Goal: Information Seeking & Learning: Learn about a topic

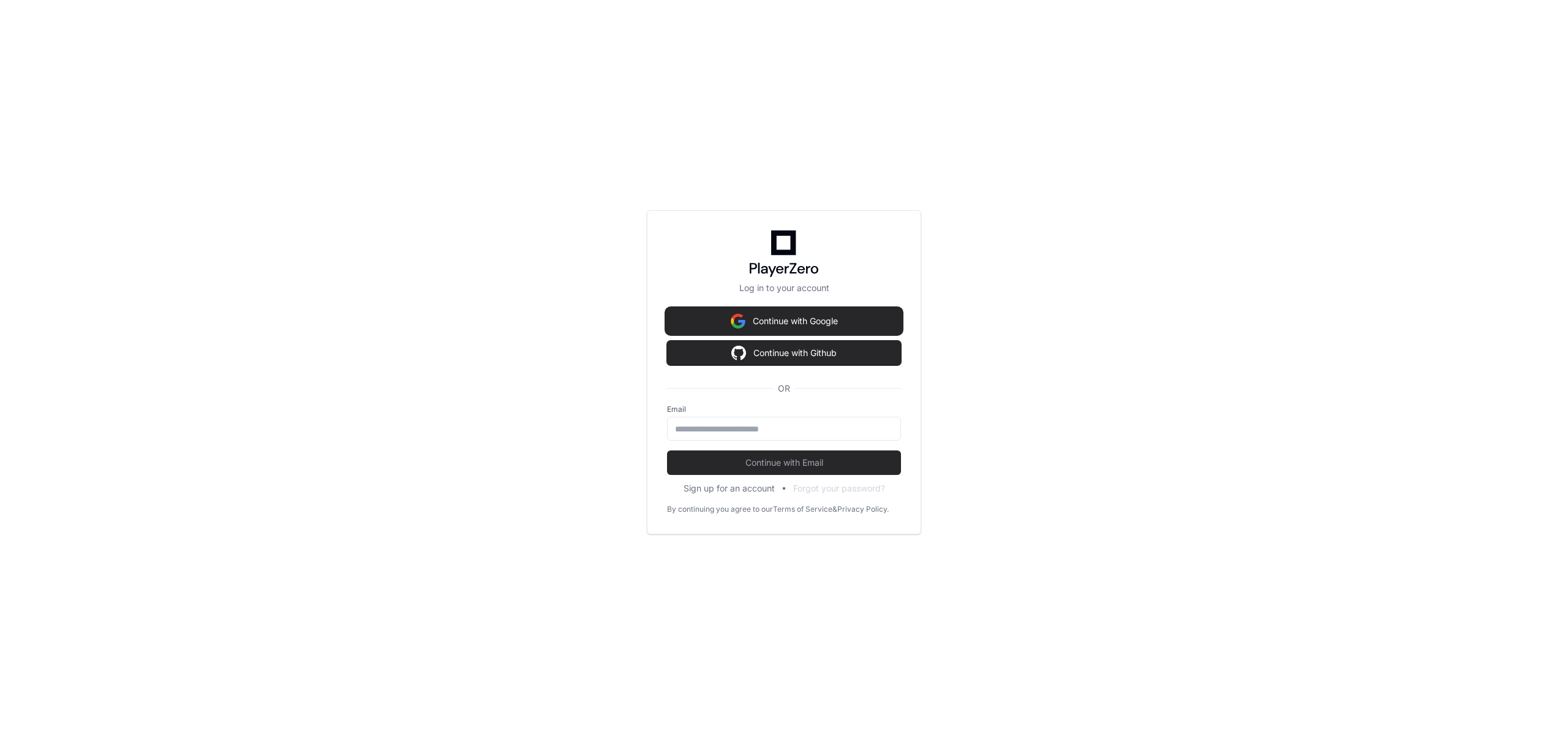
click at [829, 310] on button "Continue with Google" at bounding box center [784, 321] width 234 height 25
click at [753, 418] on div at bounding box center [784, 429] width 234 height 24
click at [750, 422] on div at bounding box center [784, 429] width 234 height 24
drag, startPoint x: 748, startPoint y: 428, endPoint x: 753, endPoint y: 439, distance: 12.1
click at [748, 428] on input "email" at bounding box center [783, 429] width 218 height 12
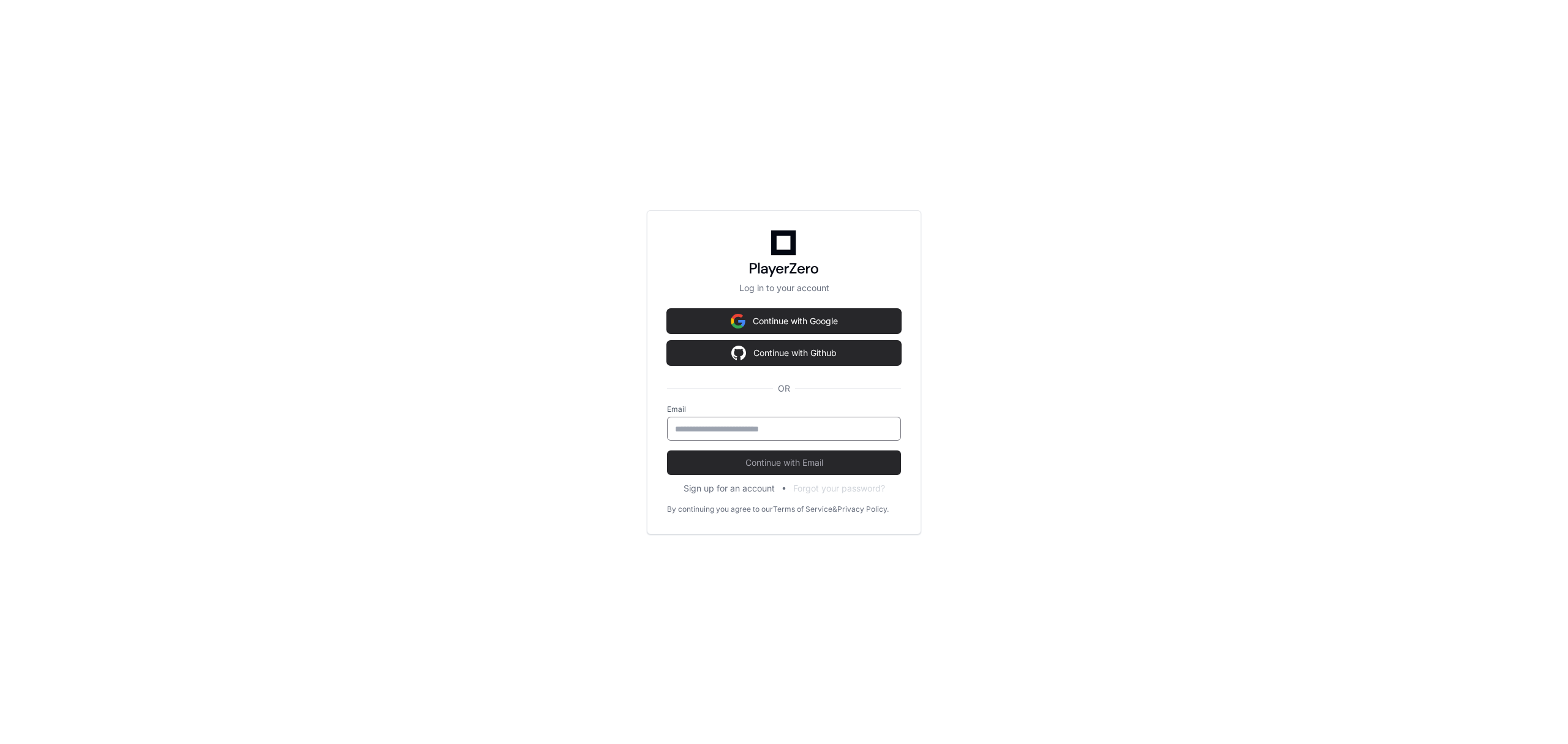
click at [773, 434] on input "email" at bounding box center [783, 429] width 218 height 12
type input "**********"
click at [785, 460] on span "Continue with Email" at bounding box center [784, 462] width 234 height 12
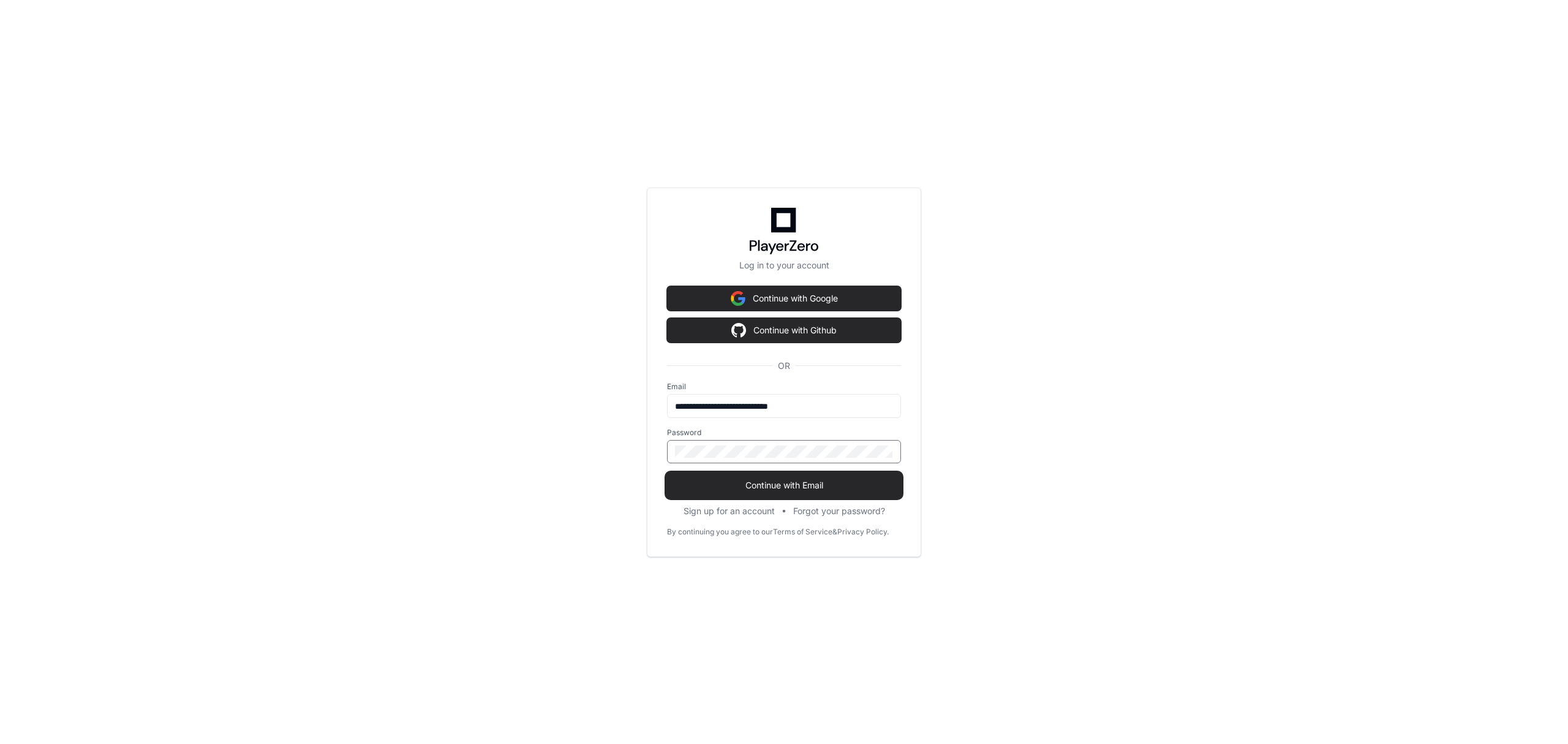
click at [784, 477] on button "Continue with Email" at bounding box center [784, 485] width 234 height 25
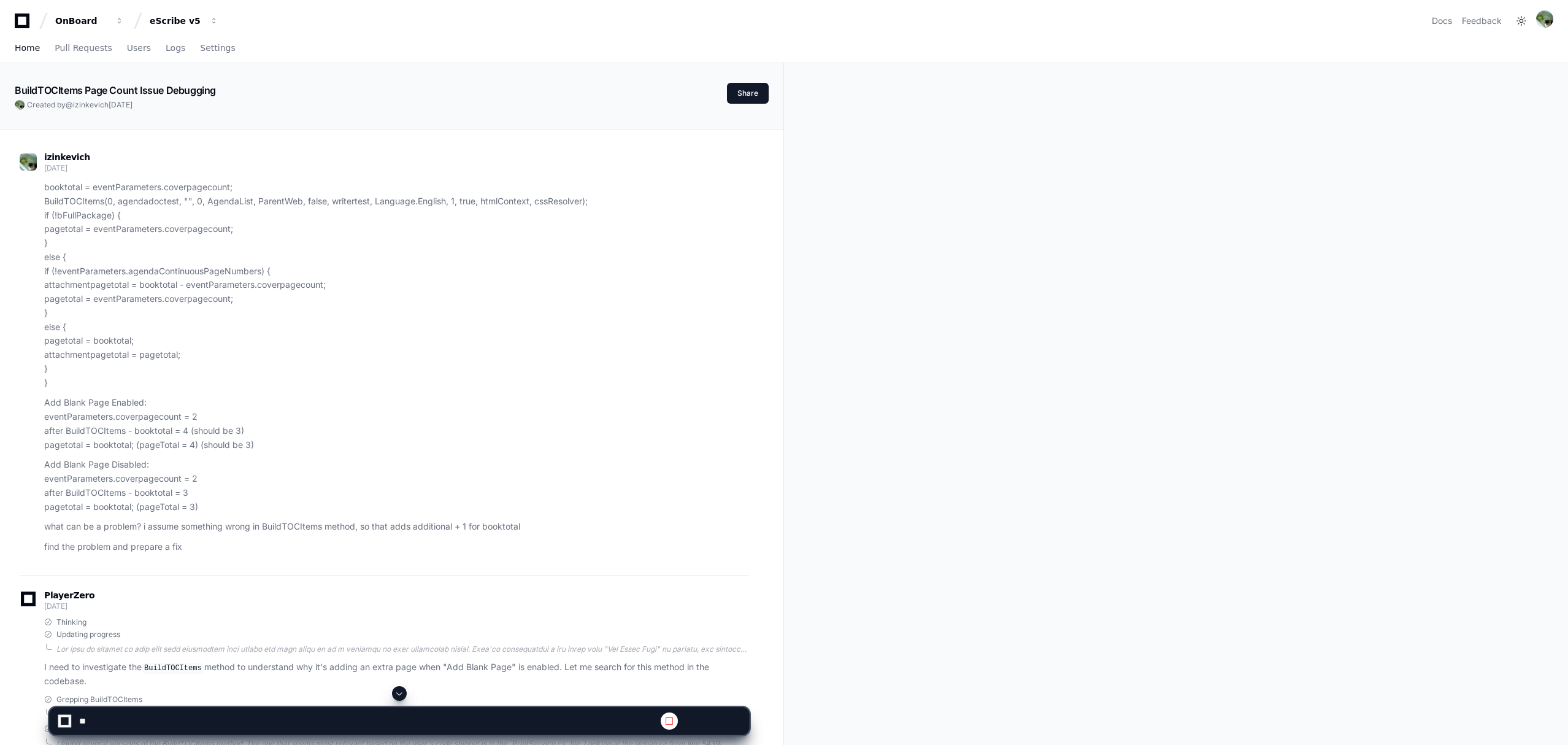
click at [25, 44] on span "Home" at bounding box center [27, 48] width 25 height 7
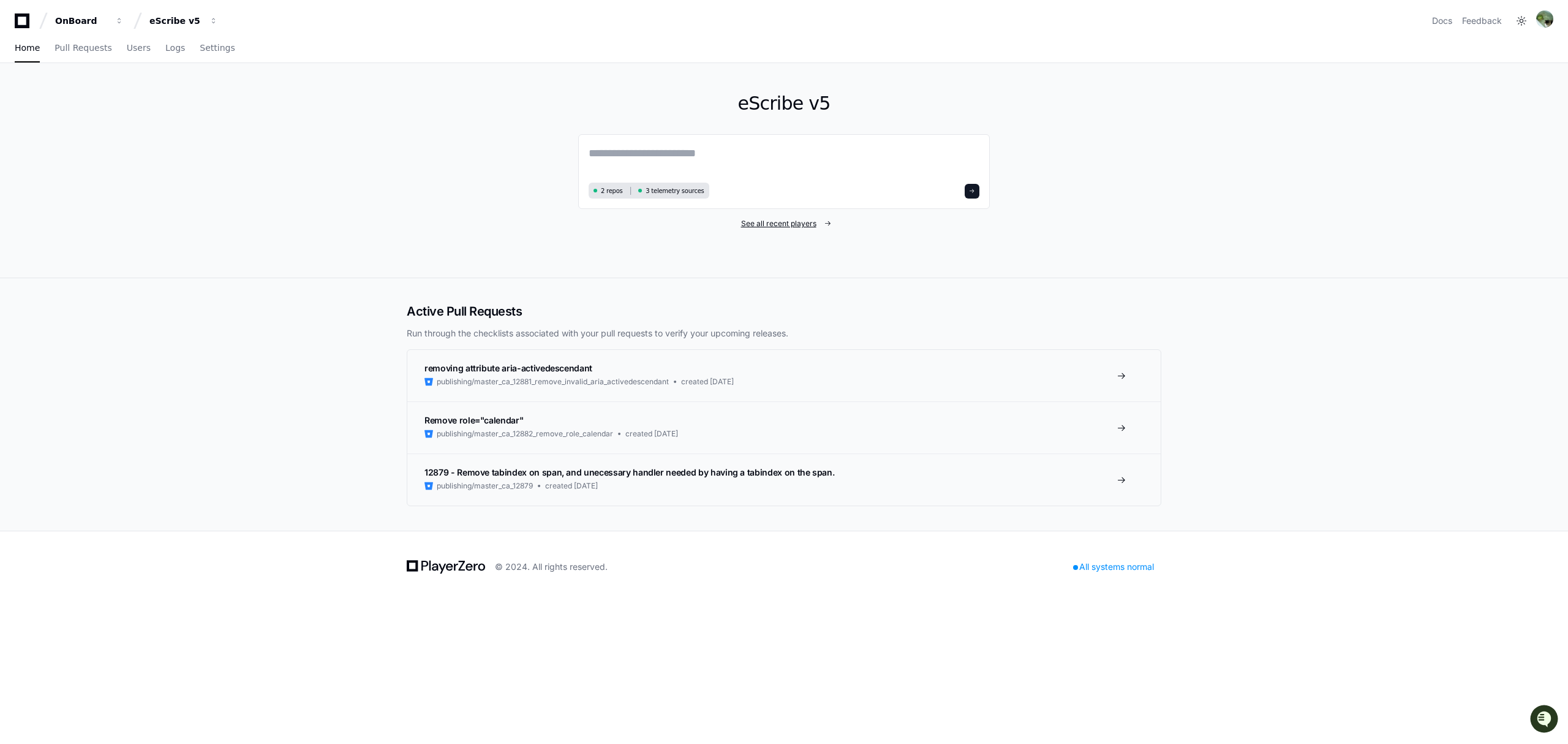
click at [775, 222] on span "See all recent players" at bounding box center [779, 223] width 75 height 10
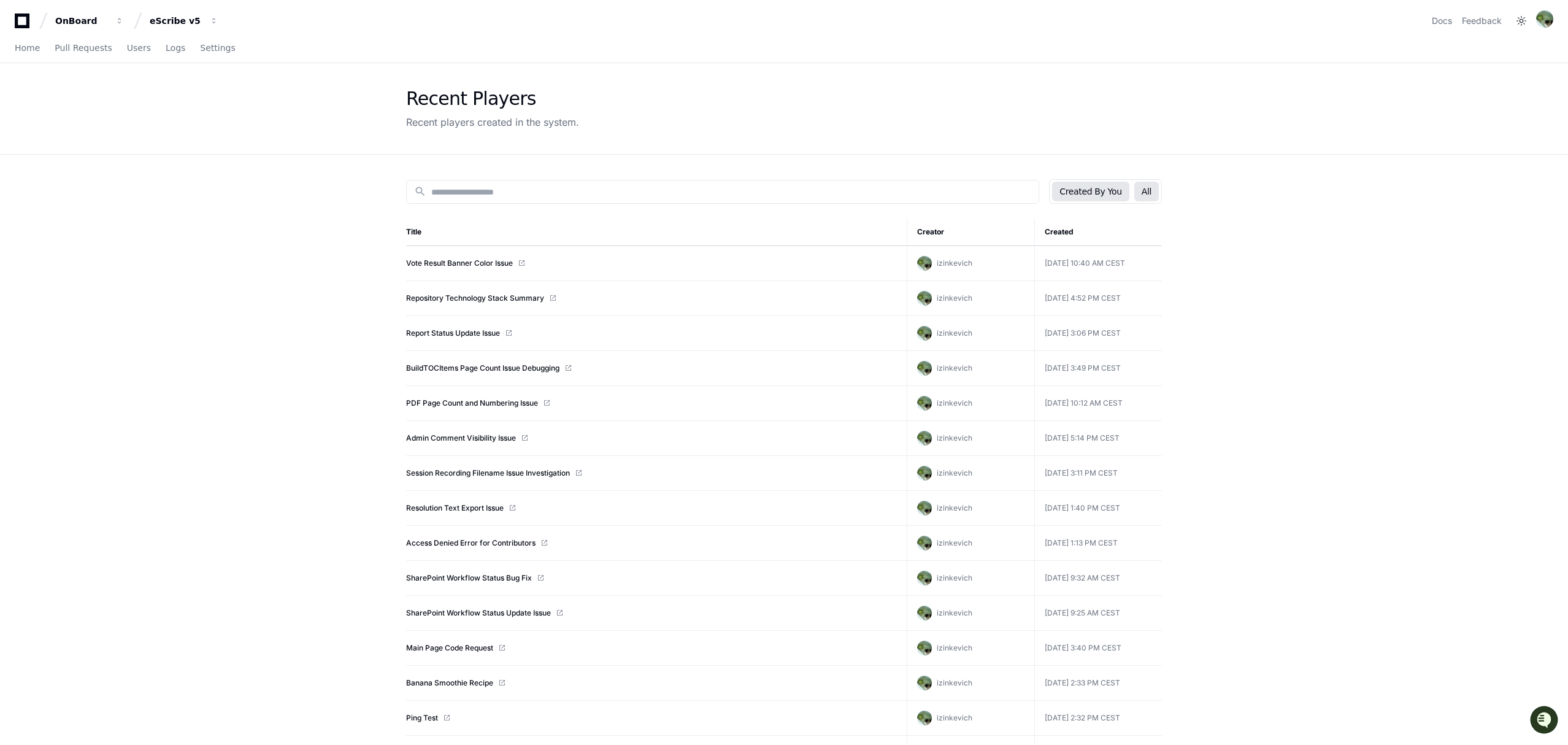
click at [1147, 189] on button "All" at bounding box center [1146, 191] width 25 height 19
click at [483, 370] on link "Board Manager Project Access" at bounding box center [460, 368] width 109 height 10
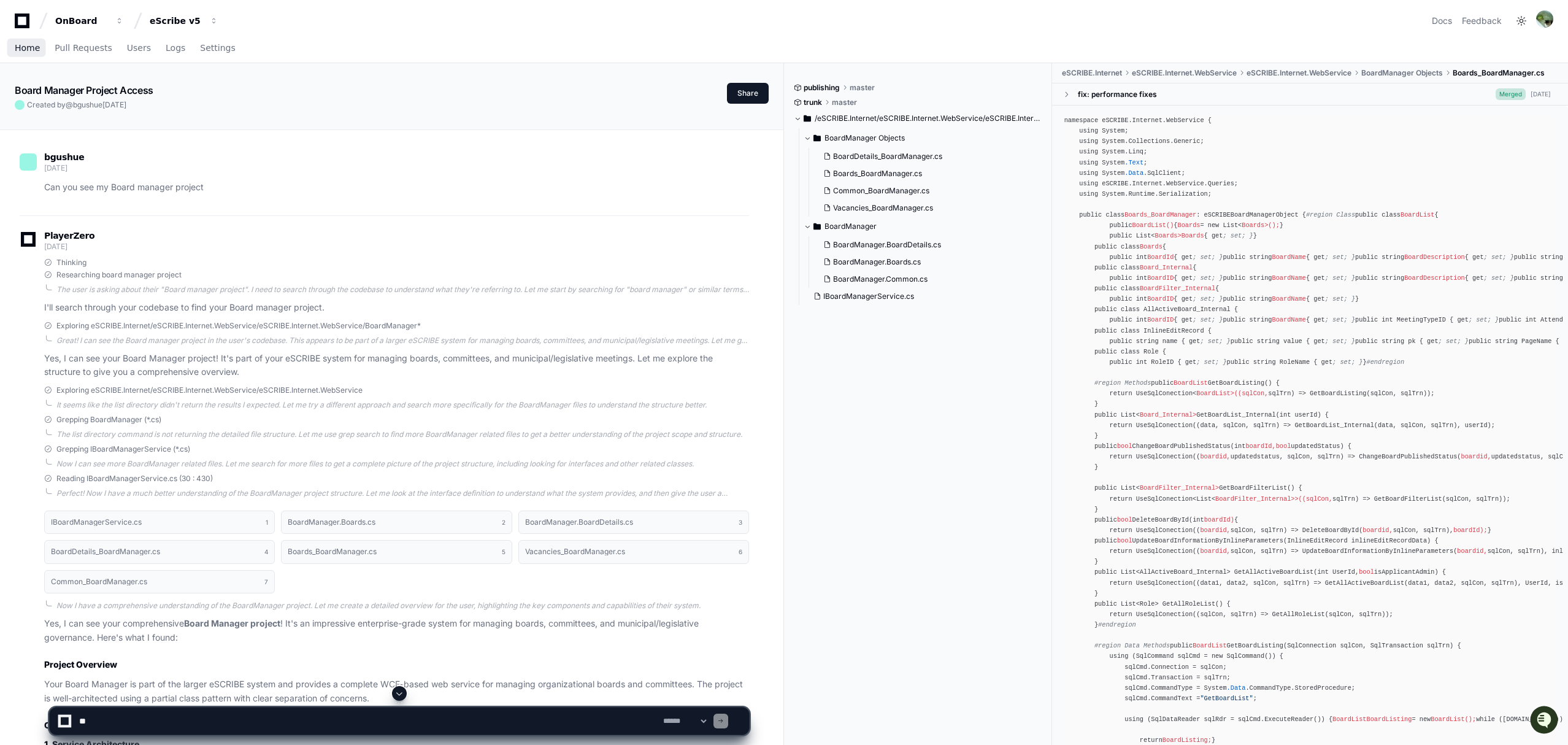
click at [27, 44] on span "Home" at bounding box center [27, 48] width 25 height 7
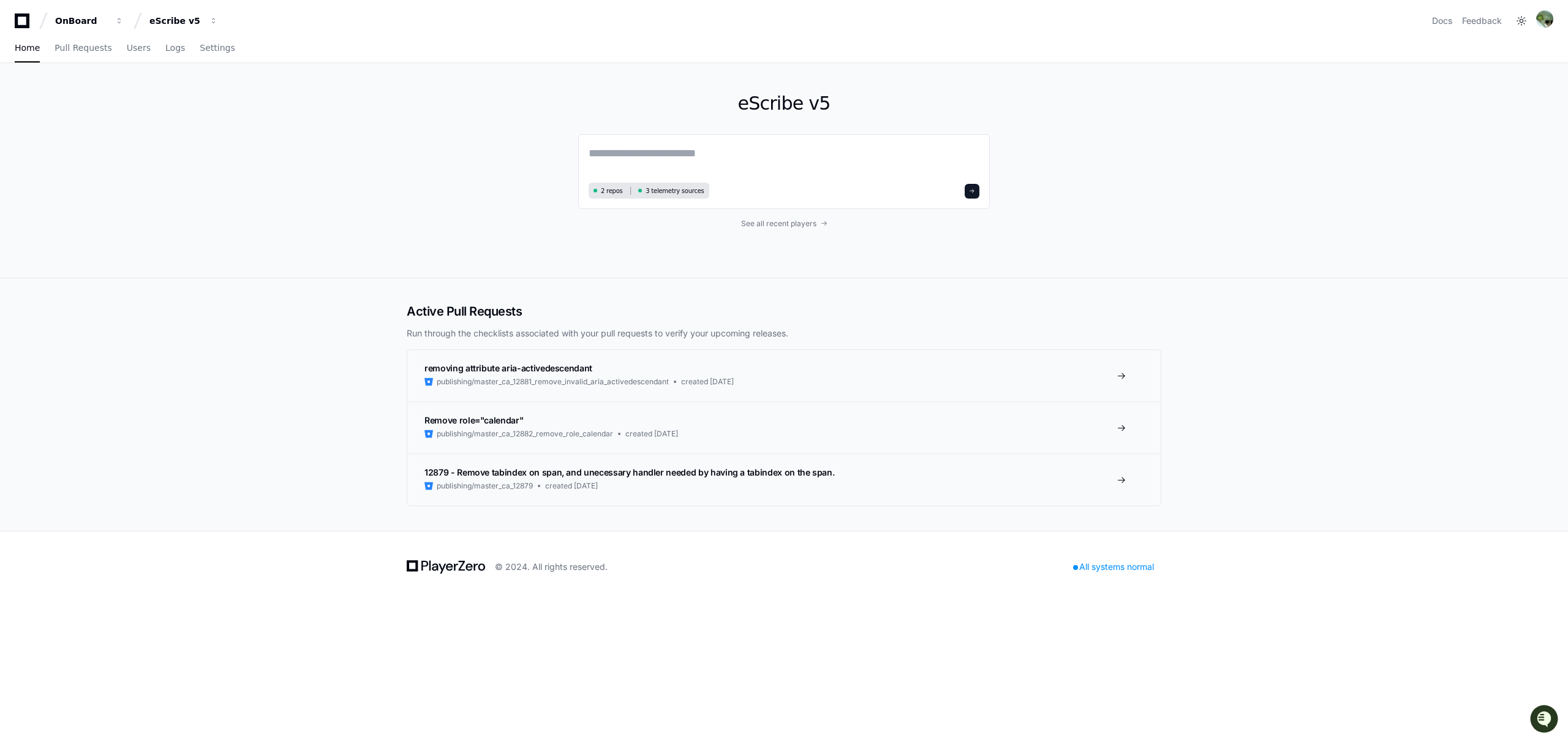
click at [811, 217] on div "eScribe v5 2 repos 3 telemetry sources See all recent players" at bounding box center [784, 170] width 411 height 214
click at [809, 219] on span "See all recent players" at bounding box center [779, 223] width 75 height 10
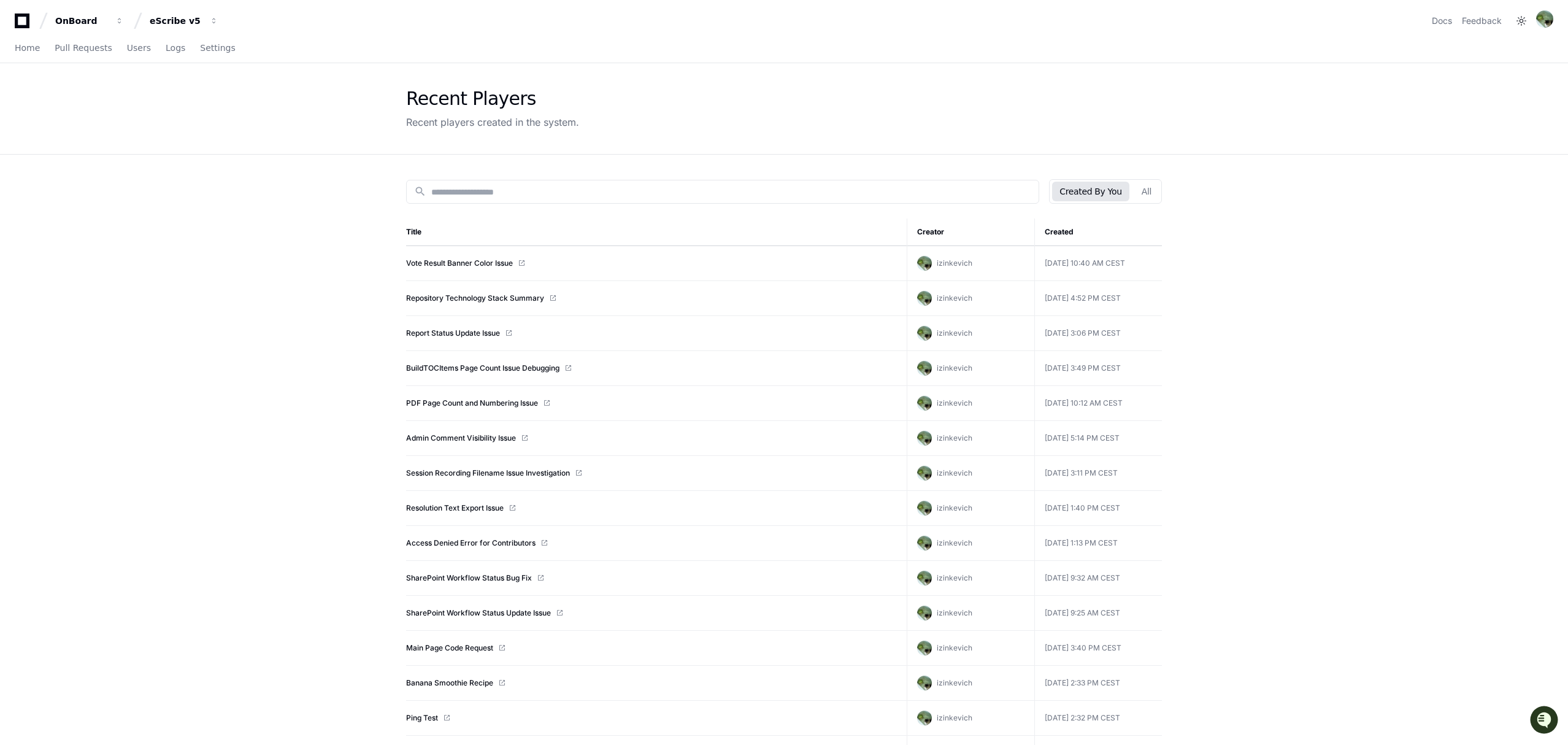
click at [223, 28] on div "OnBoard eScribe v5 Docs Feedback" at bounding box center [784, 21] width 1538 height 22
click at [215, 25] on button "eScribe v5" at bounding box center [184, 21] width 79 height 22
click at [217, 138] on button "E eScribe IP" at bounding box center [230, 138] width 176 height 25
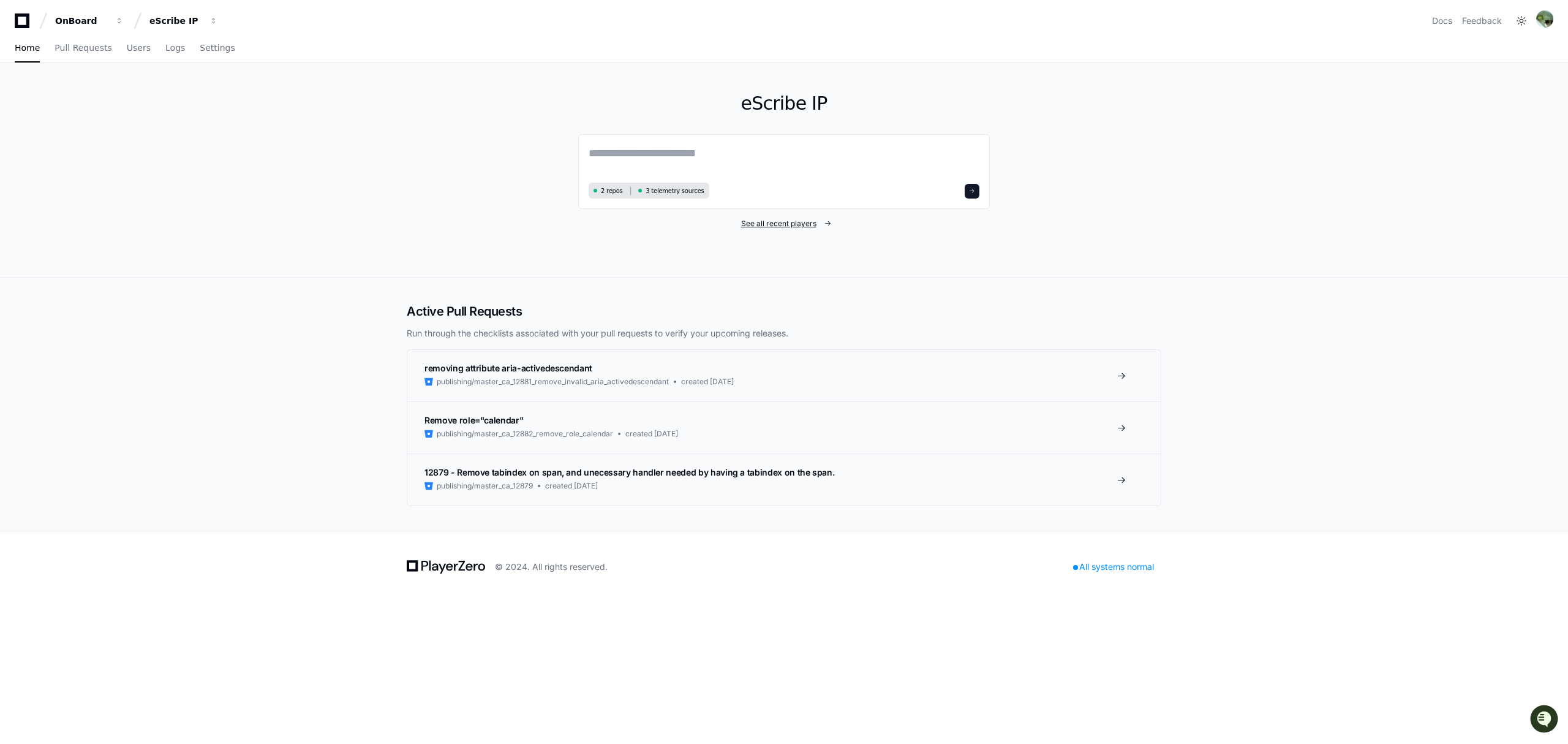
click at [779, 225] on span "See all recent players" at bounding box center [779, 223] width 75 height 10
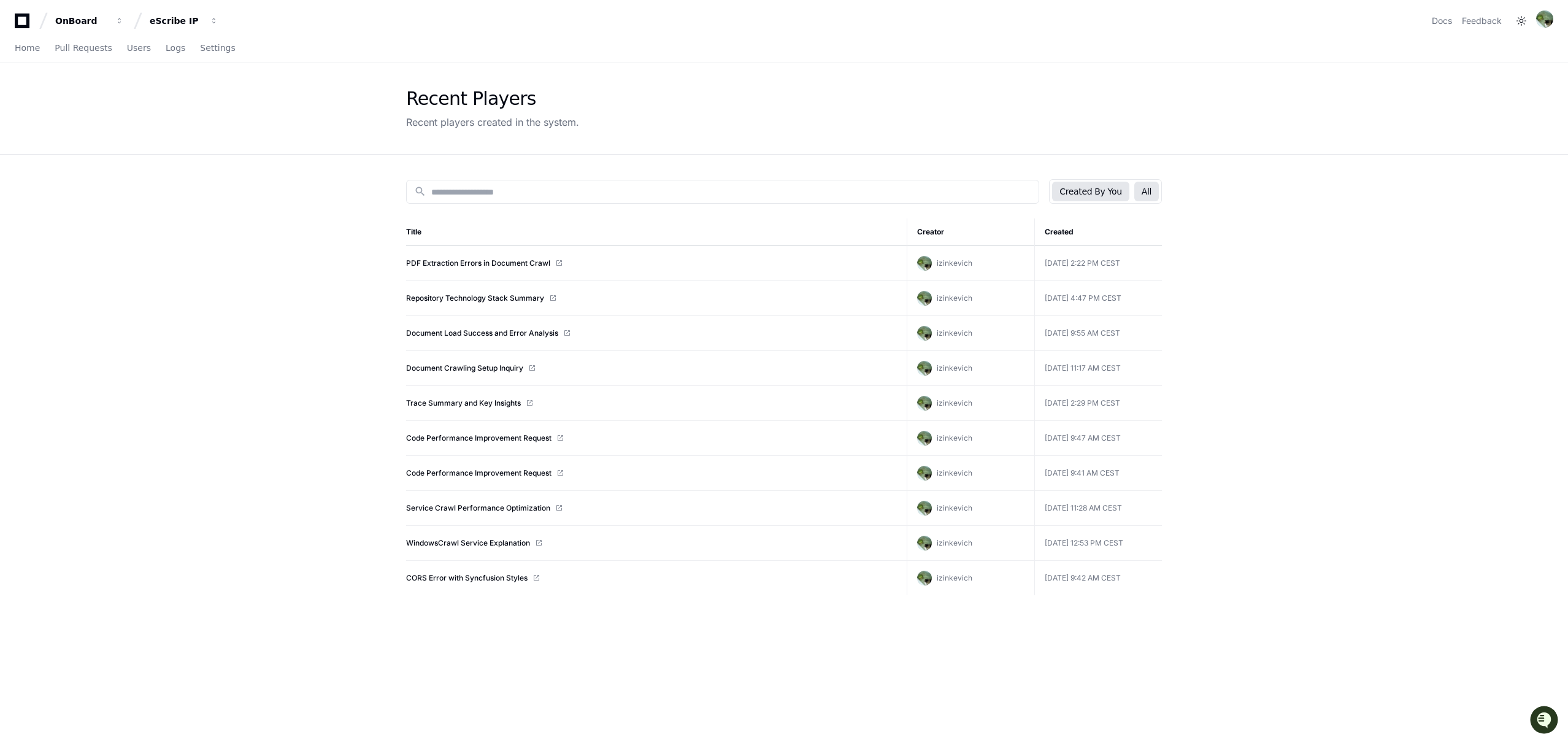
click at [1152, 193] on button "All" at bounding box center [1146, 191] width 25 height 19
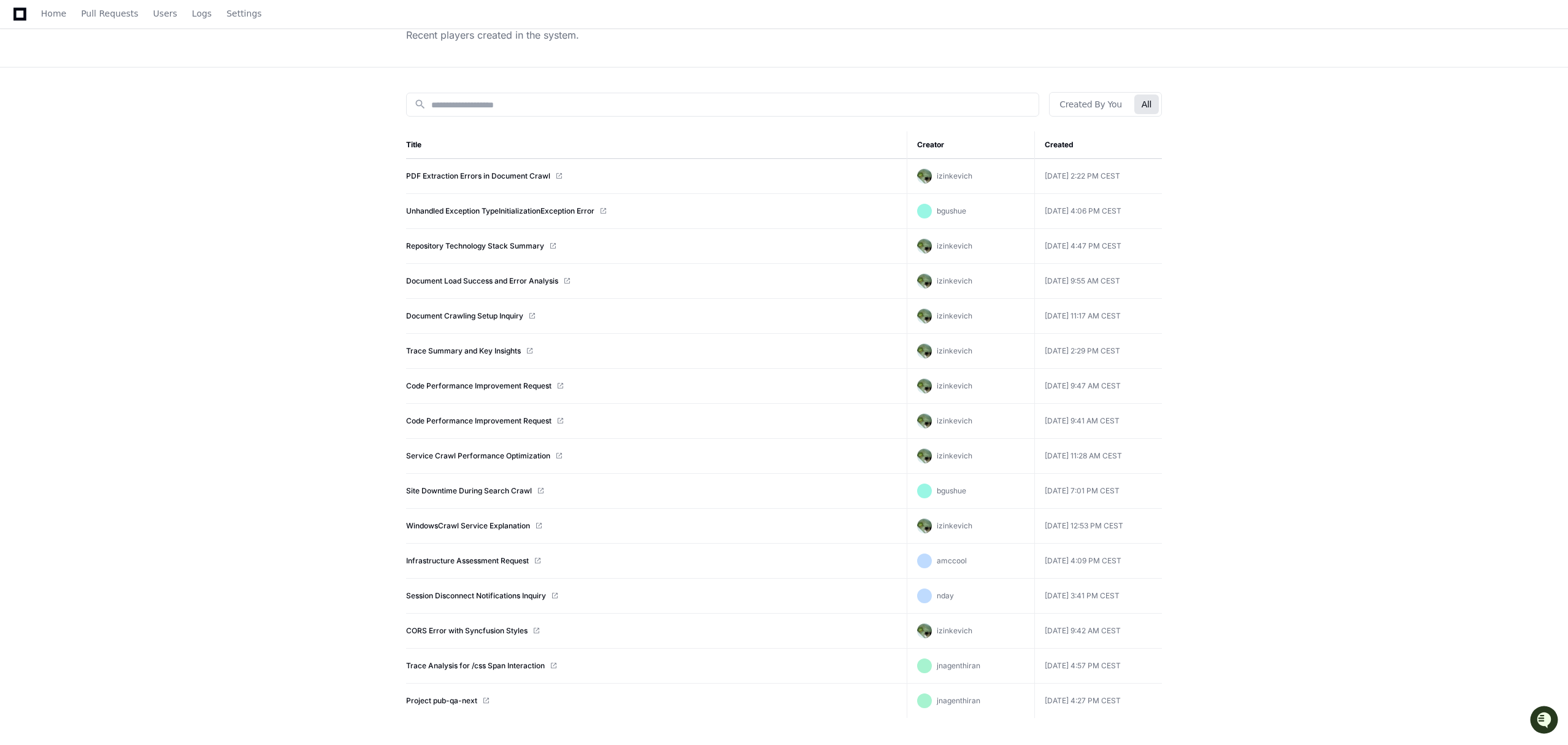
scroll to position [154, 0]
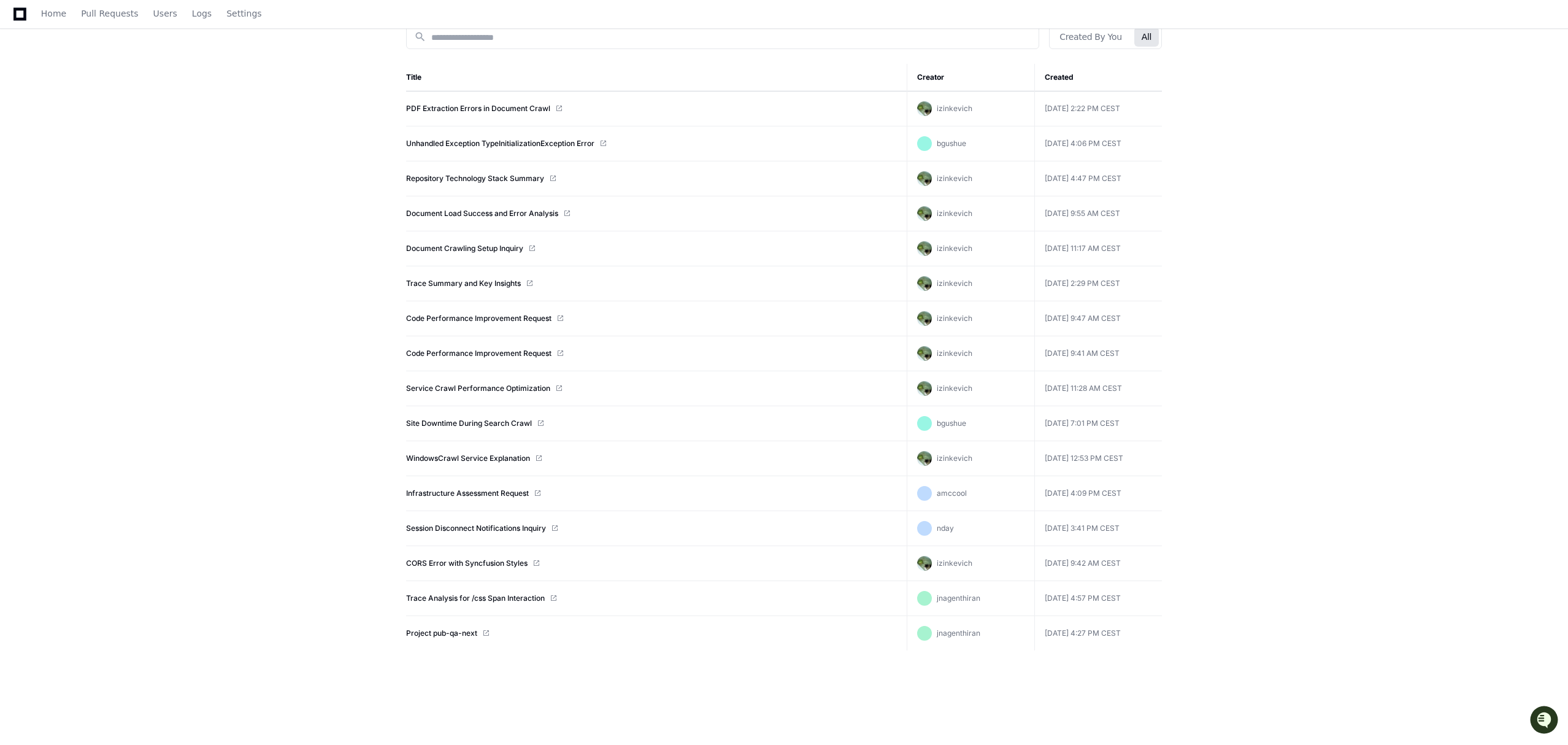
click at [483, 487] on td "Infrastructure Assessment Request" at bounding box center [656, 493] width 501 height 35
click at [483, 491] on link "Infrastructure Assessment Request" at bounding box center [467, 493] width 123 height 10
click at [567, 148] on link "Unhandled Exception TypeInitializationException Error" at bounding box center [500, 144] width 189 height 10
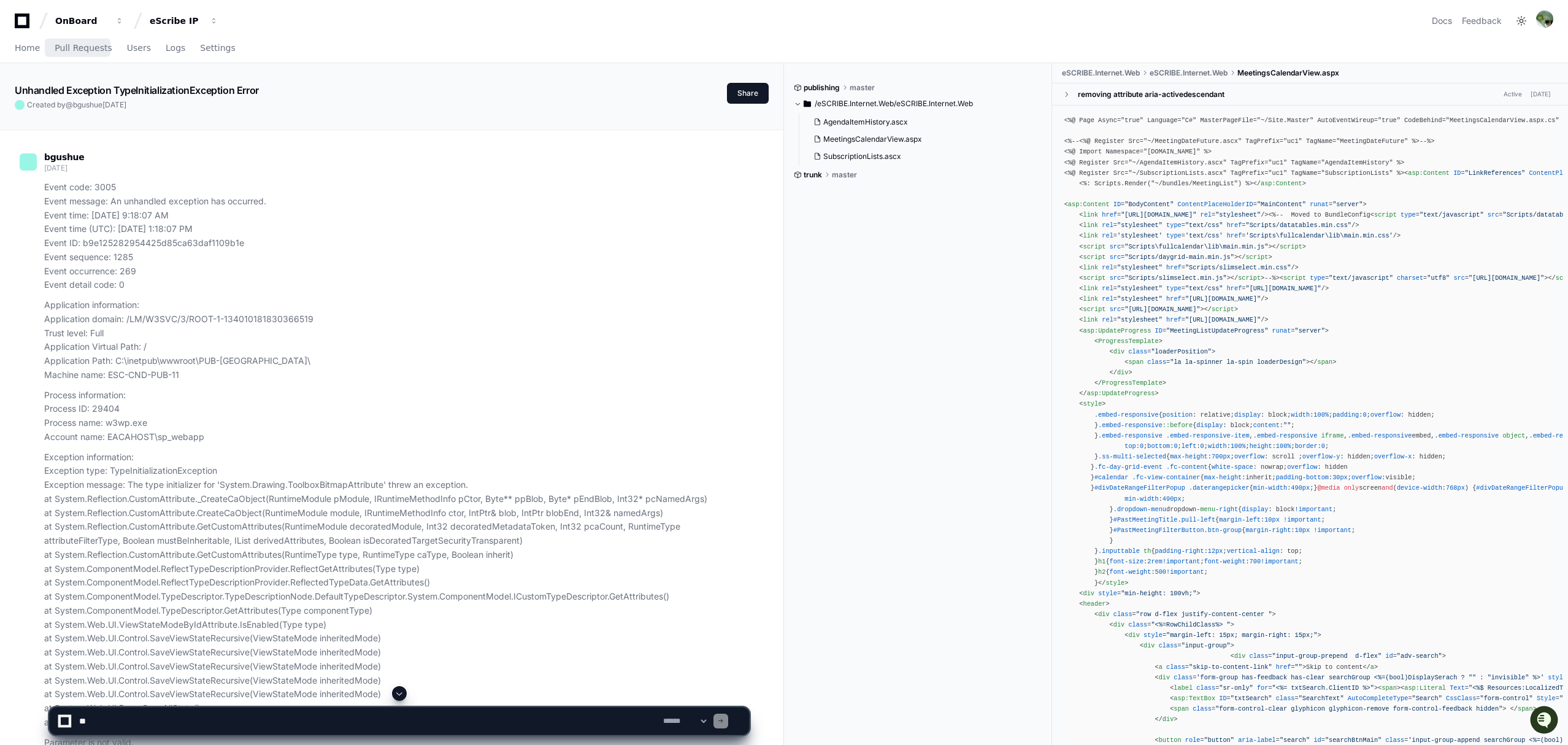
click at [46, 46] on div "Home Pull Requests Users Logs Settings" at bounding box center [125, 48] width 221 height 28
click at [42, 48] on div "Home Pull Requests Users Logs Settings" at bounding box center [125, 48] width 221 height 28
click at [32, 50] on span "Home" at bounding box center [27, 48] width 25 height 7
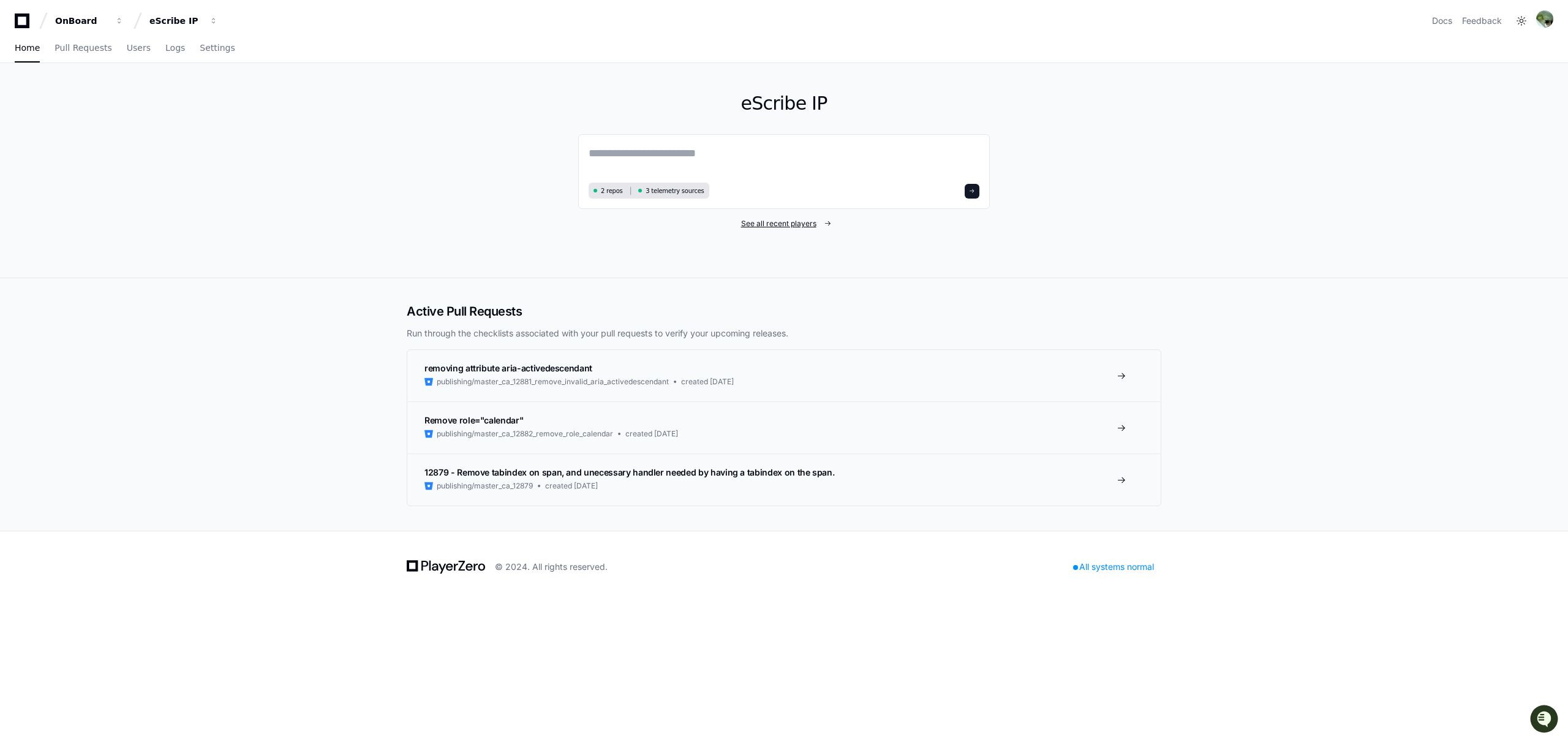
click at [807, 223] on span "See all recent players" at bounding box center [779, 223] width 75 height 10
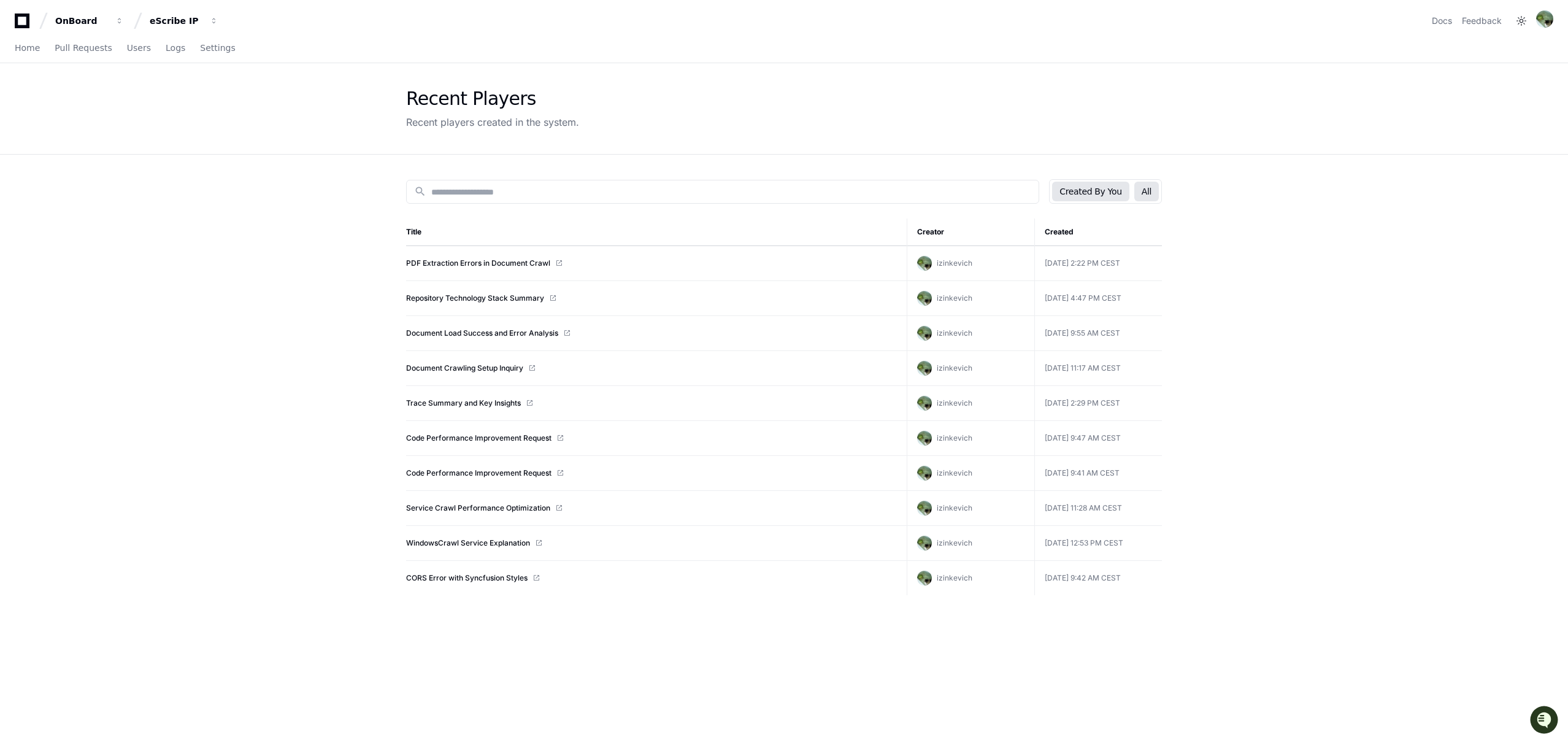
click at [1147, 191] on button "All" at bounding box center [1146, 191] width 25 height 19
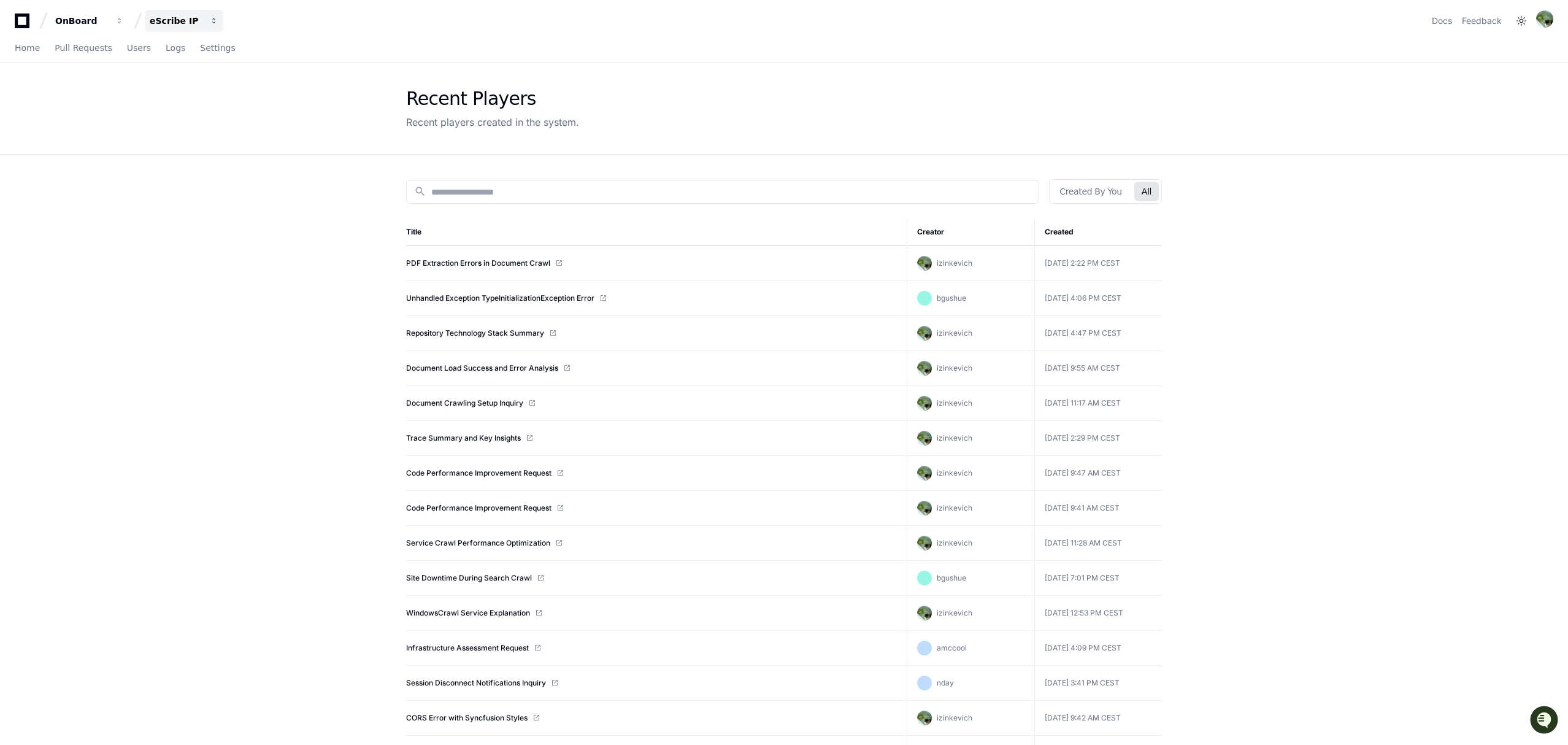
click at [204, 25] on button "eScribe IP" at bounding box center [184, 21] width 79 height 22
click at [232, 113] on button "E eScribe BM" at bounding box center [230, 114] width 176 height 25
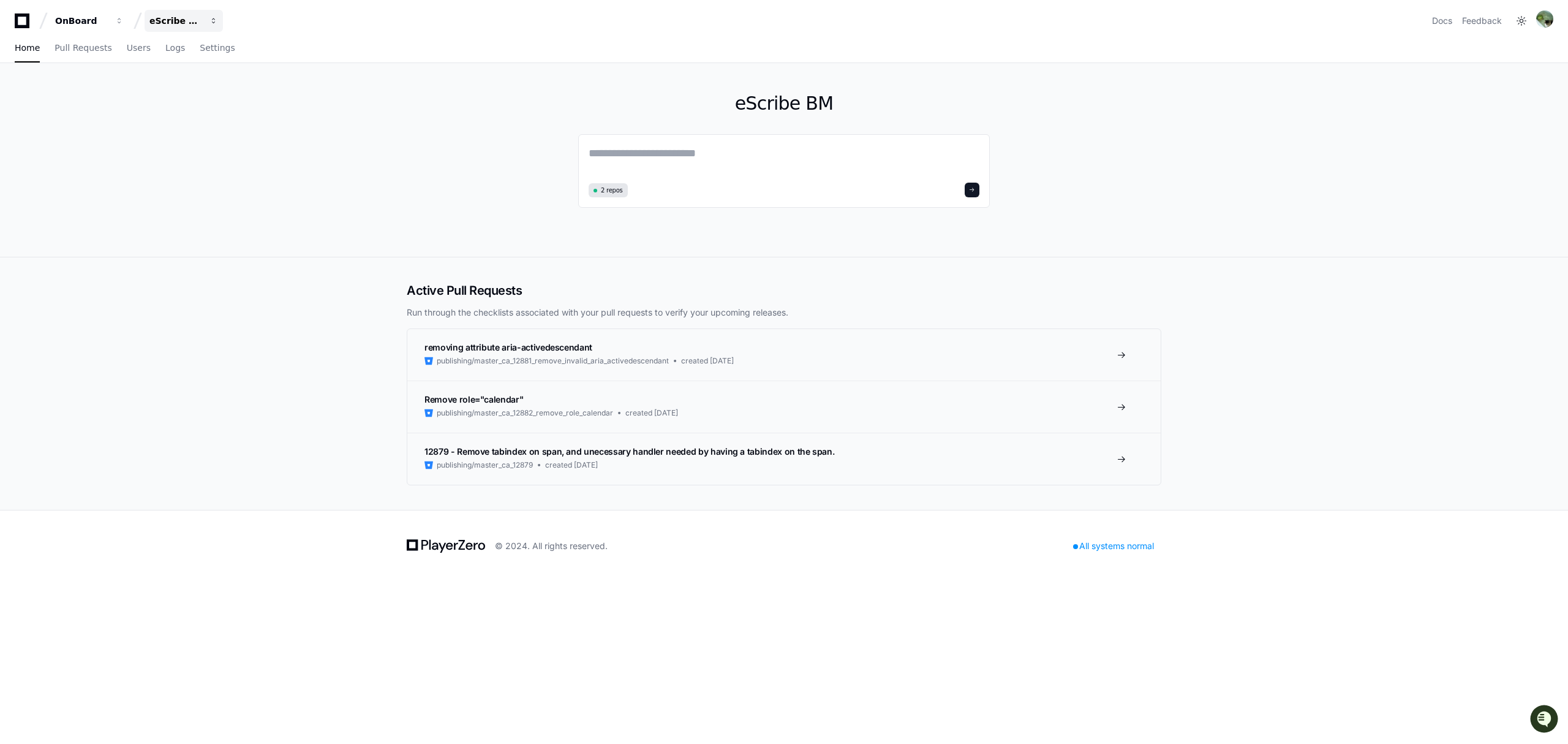
click at [173, 13] on button "eScribe BM" at bounding box center [184, 21] width 78 height 22
click at [180, 81] on button "E eScribe" at bounding box center [230, 89] width 176 height 25
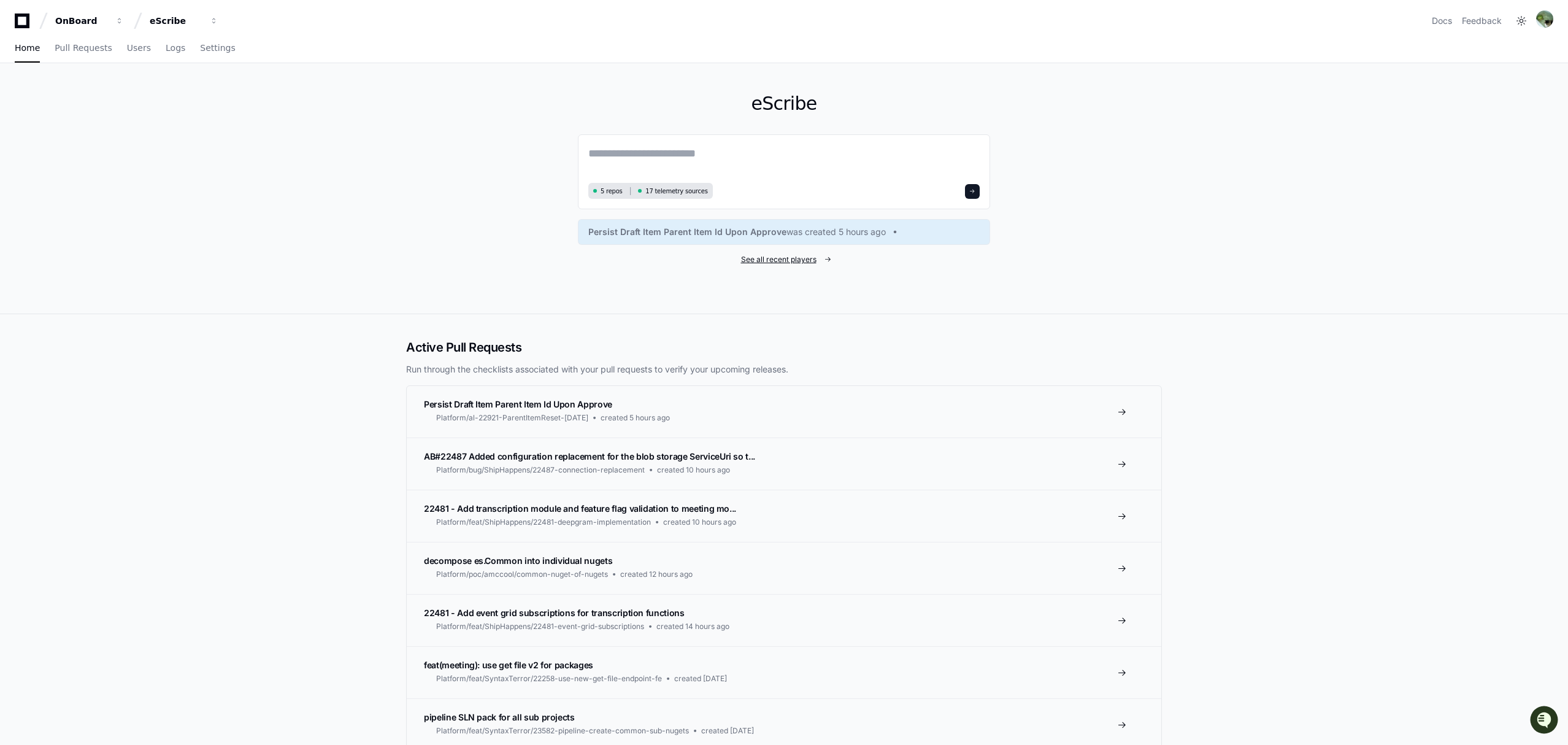
click at [778, 258] on span "See all recent players" at bounding box center [778, 259] width 75 height 10
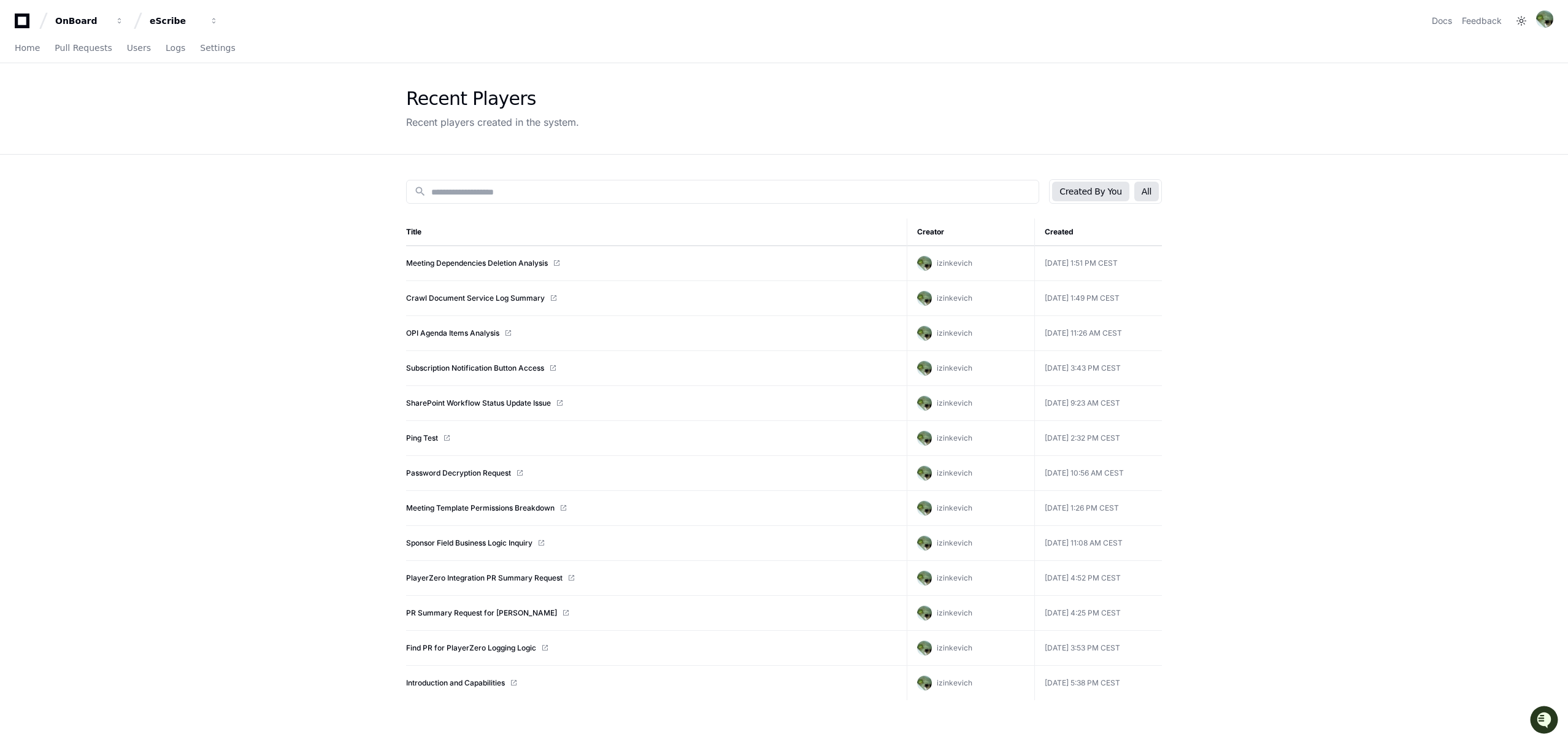
click at [1149, 194] on button "All" at bounding box center [1146, 191] width 25 height 19
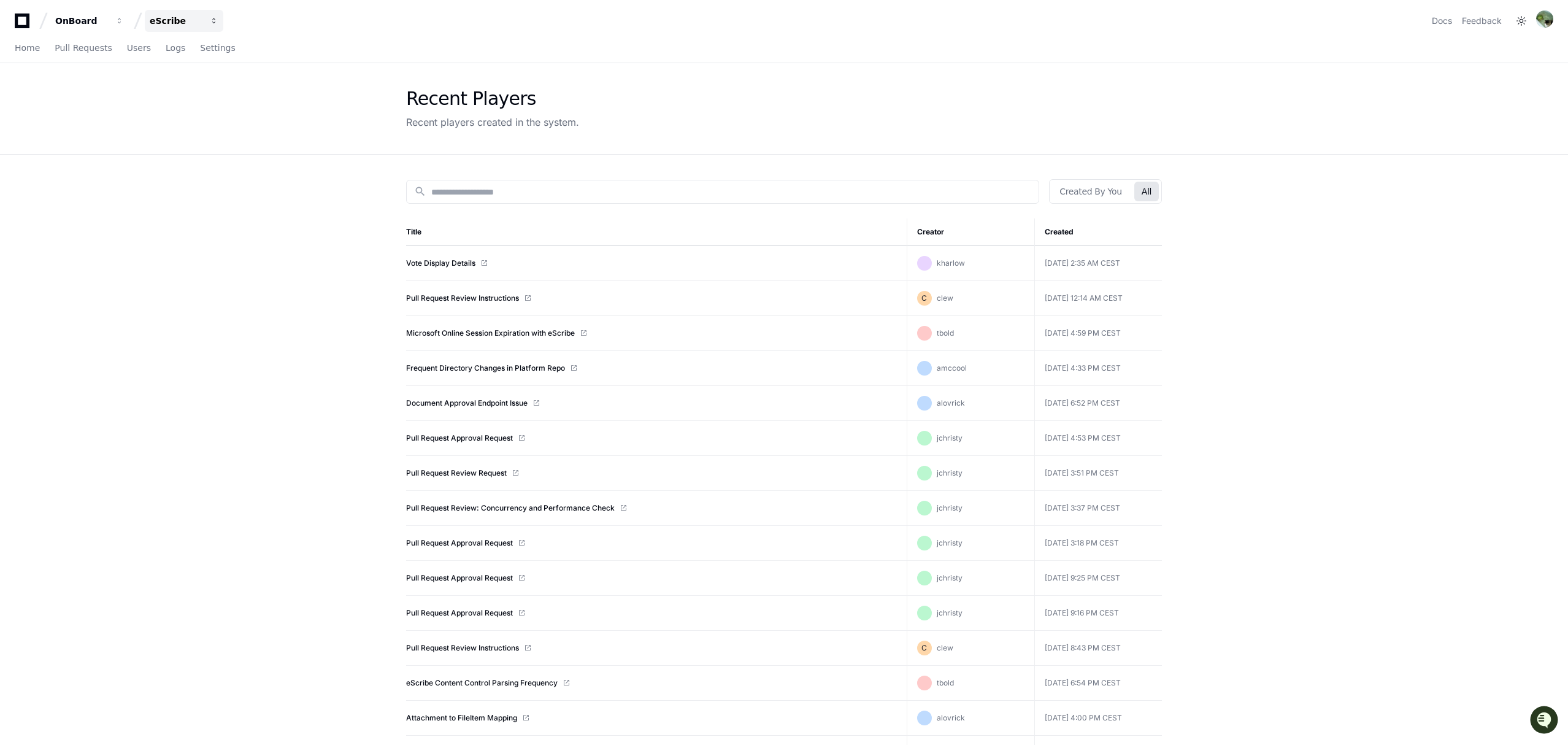
drag, startPoint x: 150, startPoint y: 11, endPoint x: 157, endPoint y: 18, distance: 9.9
click at [150, 11] on button "eScribe" at bounding box center [184, 21] width 79 height 22
click at [231, 162] on button "E eScribe v5" at bounding box center [230, 163] width 176 height 25
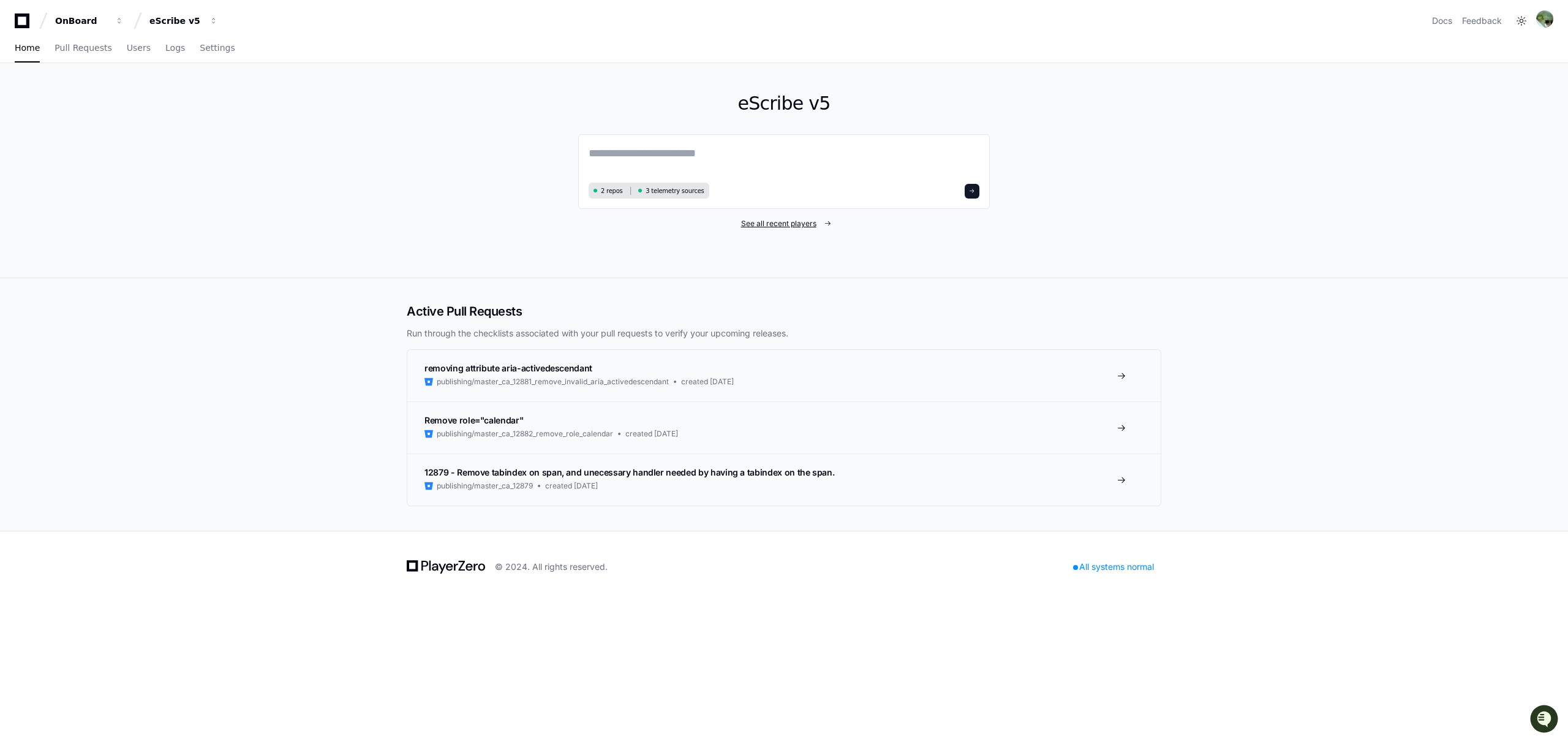
click at [766, 221] on span "See all recent players" at bounding box center [779, 223] width 75 height 10
